Goal: Information Seeking & Learning: Learn about a topic

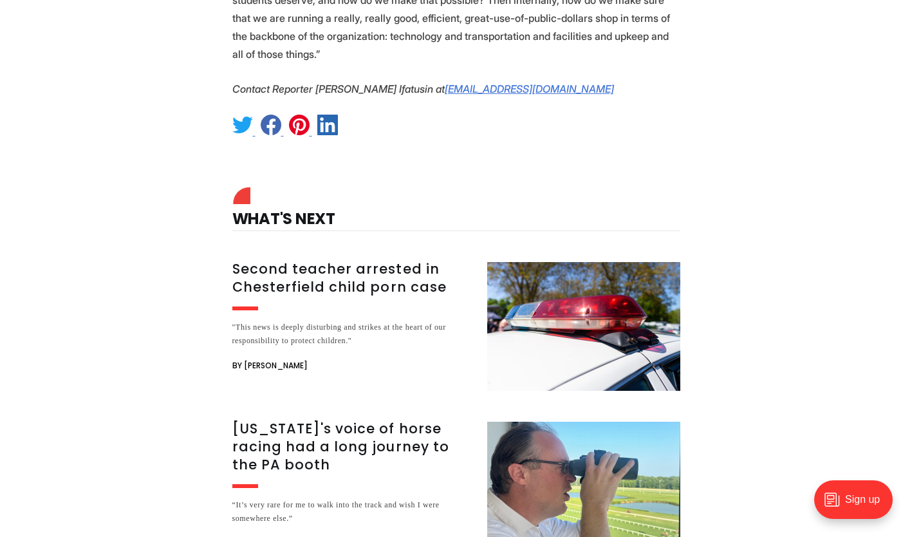
scroll to position [1805, 0]
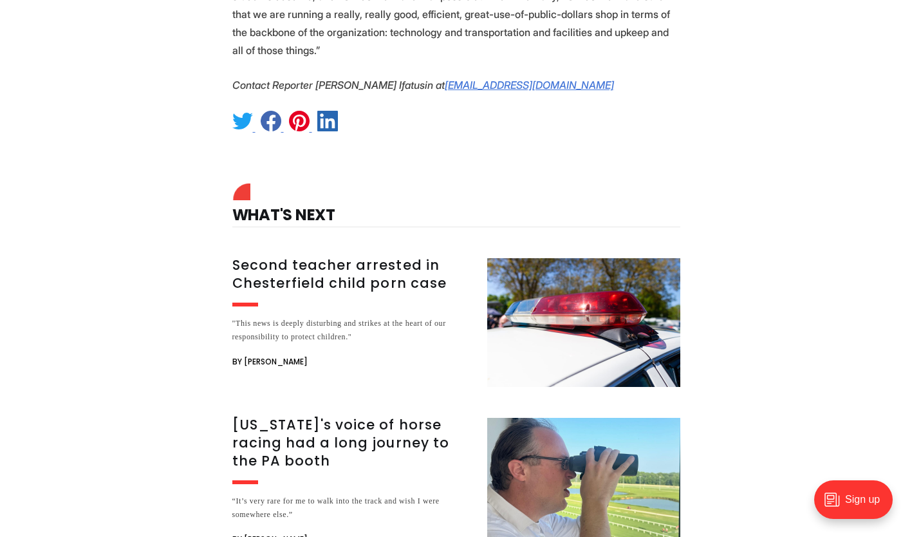
drag, startPoint x: 0, startPoint y: 0, endPoint x: 807, endPoint y: 210, distance: 833.5
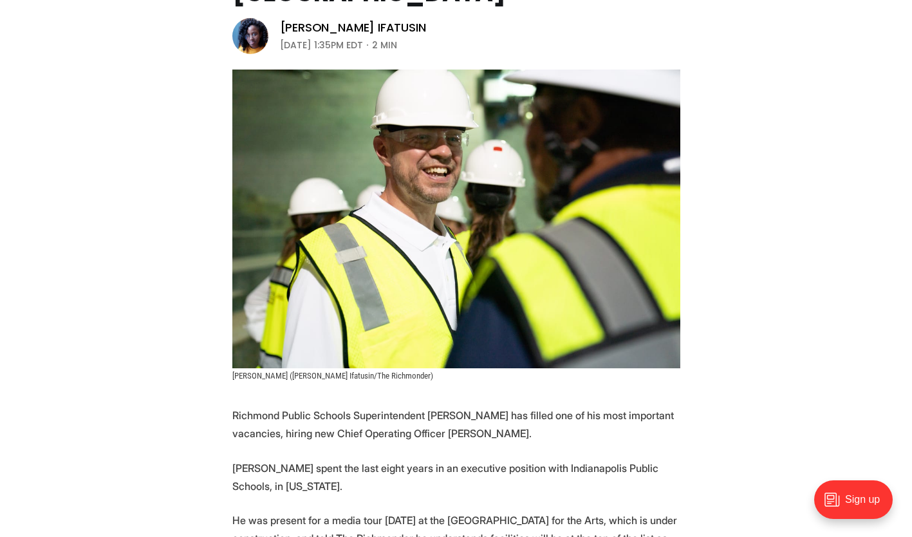
scroll to position [0, 0]
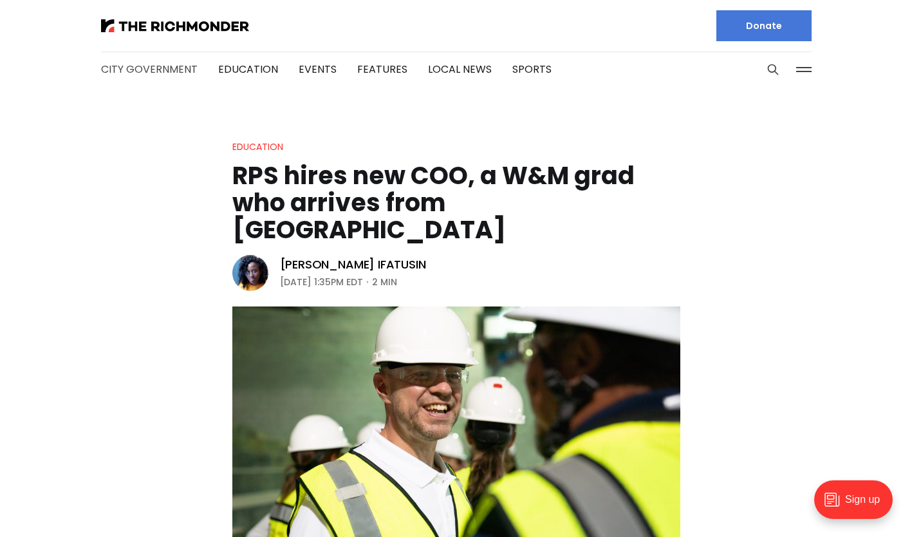
click at [149, 68] on link "City Government" at bounding box center [149, 69] width 96 height 15
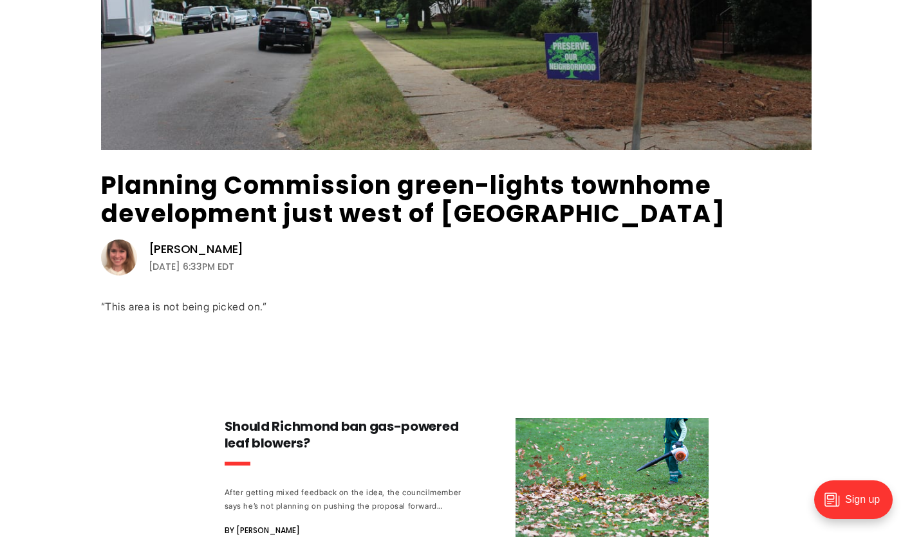
scroll to position [331, 0]
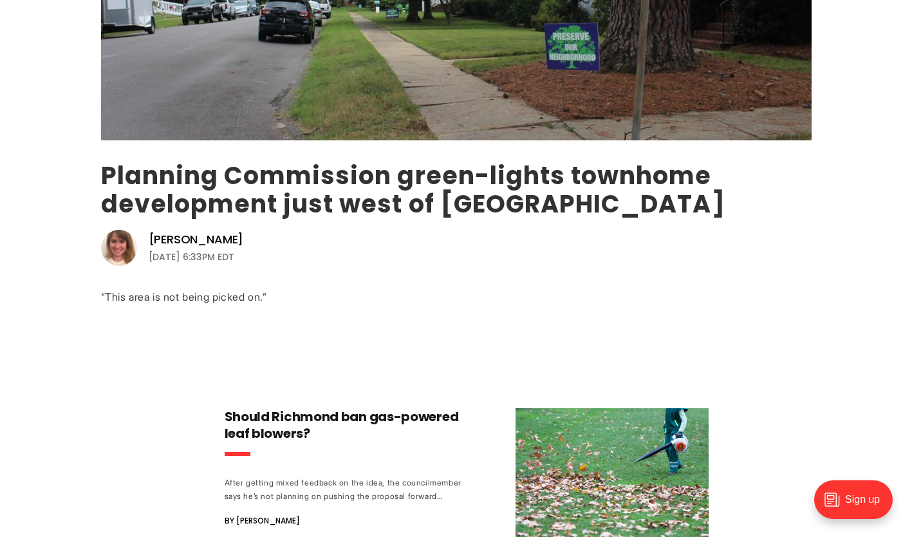
click at [340, 198] on link "Planning Commission green-lights townhome development just west of Carytown" at bounding box center [413, 189] width 624 height 62
